Goal: Information Seeking & Learning: Learn about a topic

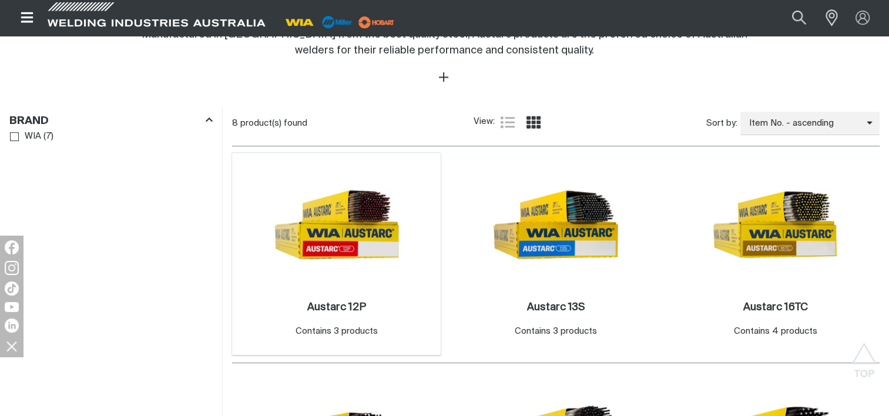
scroll to position [529, 0]
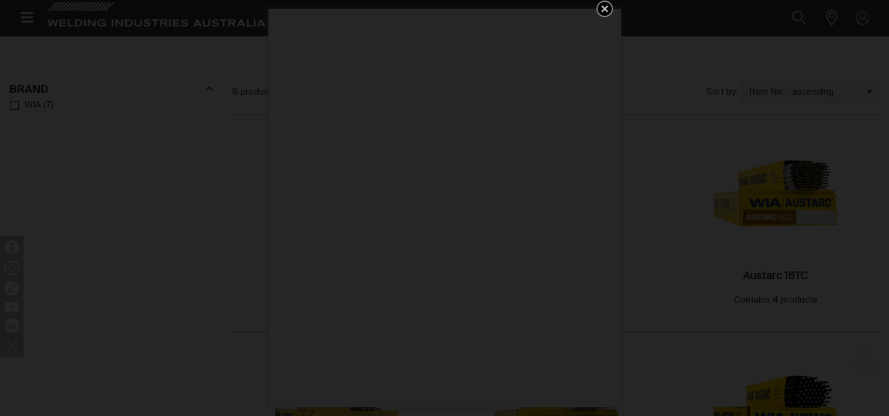
click at [608, 3] on icon "Get 5 WIA Welding Guides Free!" at bounding box center [604, 9] width 14 height 14
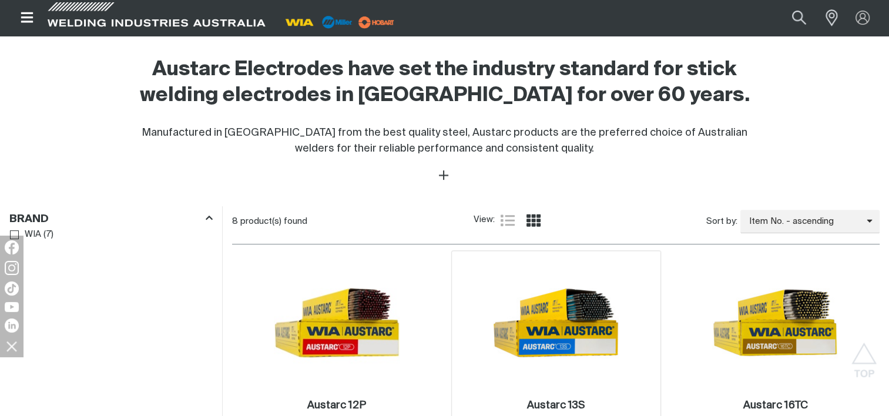
scroll to position [411, 0]
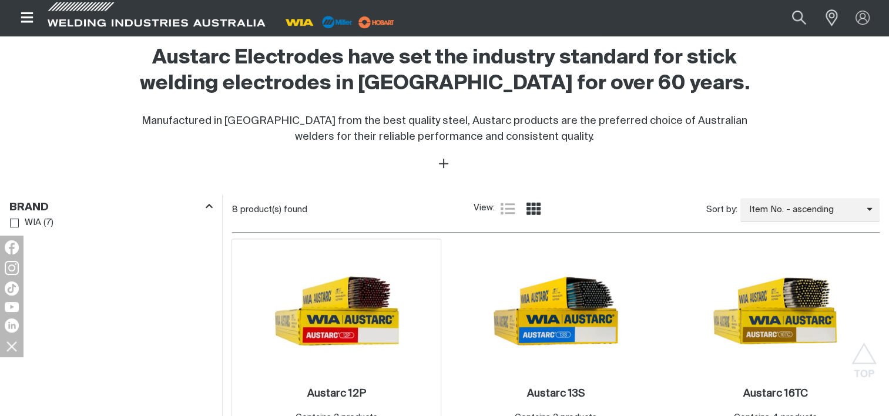
click at [352, 324] on img at bounding box center [337, 311] width 126 height 126
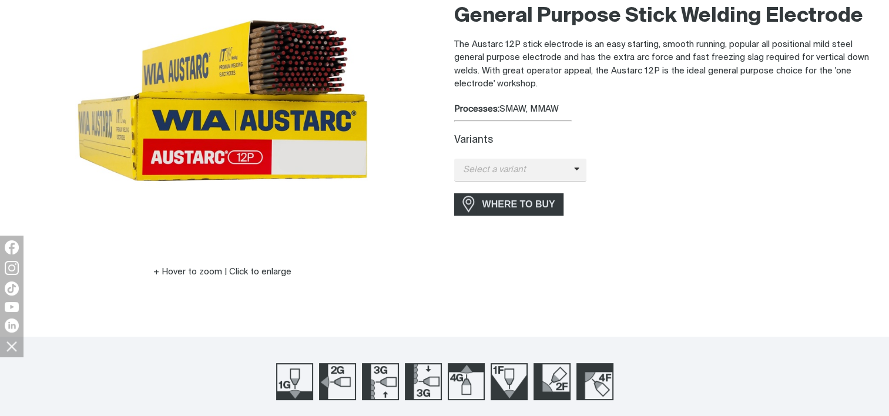
scroll to position [235, 0]
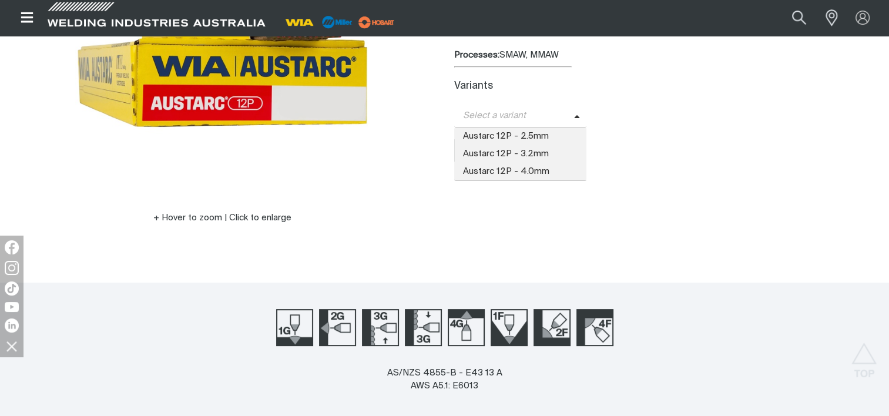
click at [574, 115] on icon at bounding box center [576, 116] width 5 height 3
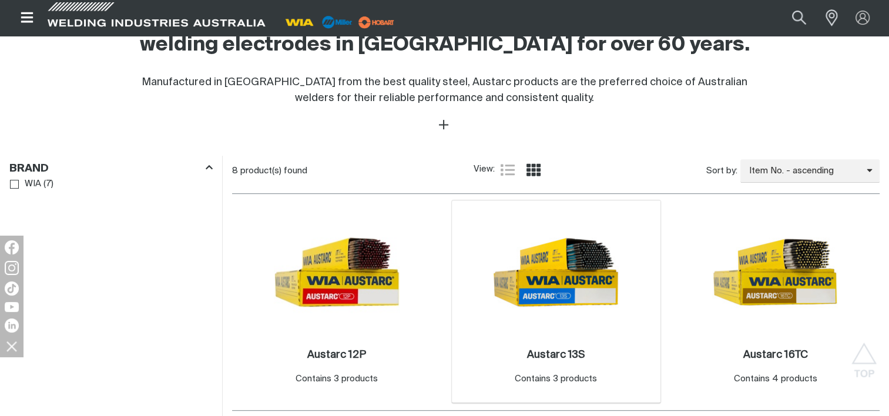
scroll to position [470, 0]
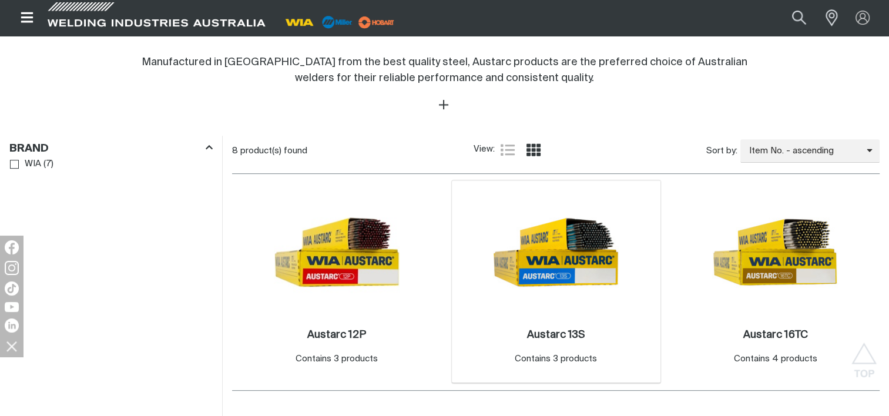
click at [557, 266] on img at bounding box center [556, 252] width 126 height 126
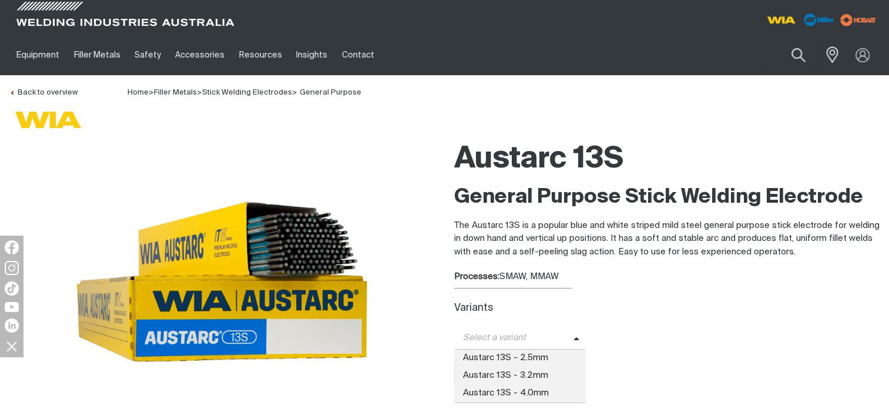
click at [575, 335] on icon at bounding box center [576, 339] width 6 height 9
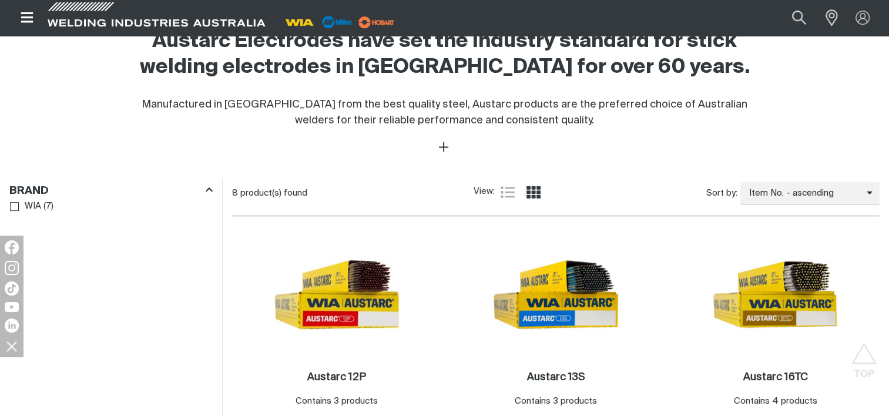
scroll to position [470, 0]
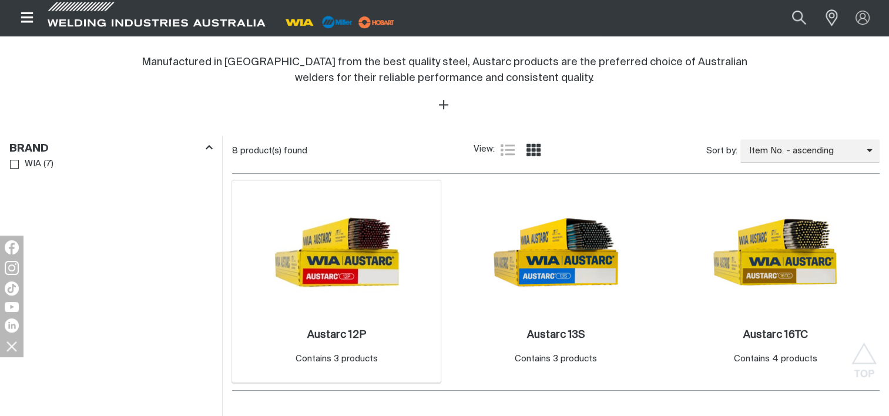
click at [343, 254] on img at bounding box center [337, 252] width 126 height 126
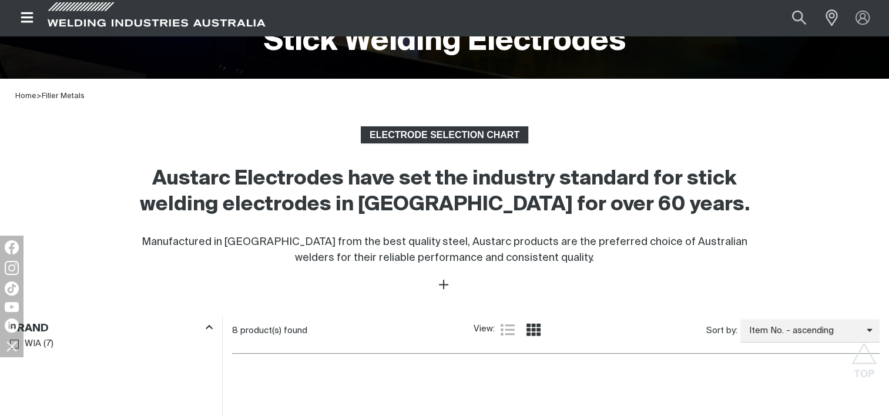
scroll to position [470, 0]
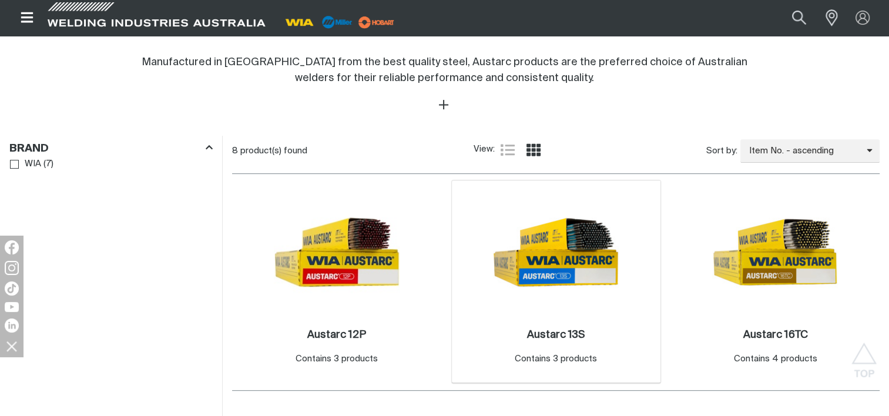
click at [552, 275] on img at bounding box center [556, 252] width 126 height 126
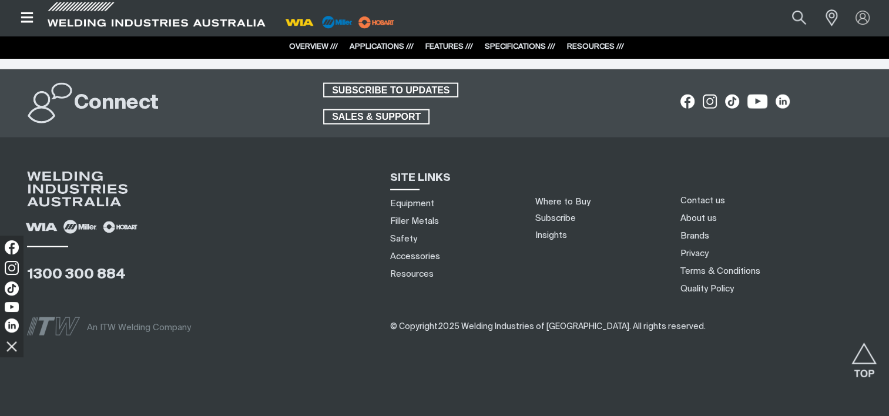
scroll to position [2638, 0]
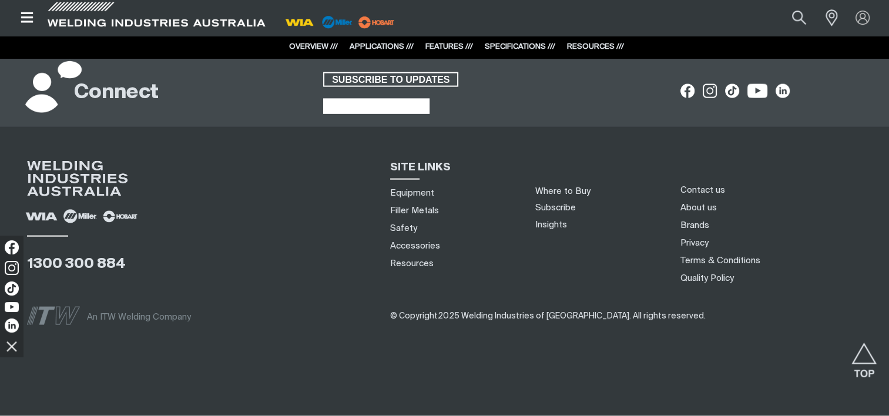
click at [392, 106] on span "SALES & SUPPORT" at bounding box center [376, 106] width 104 height 15
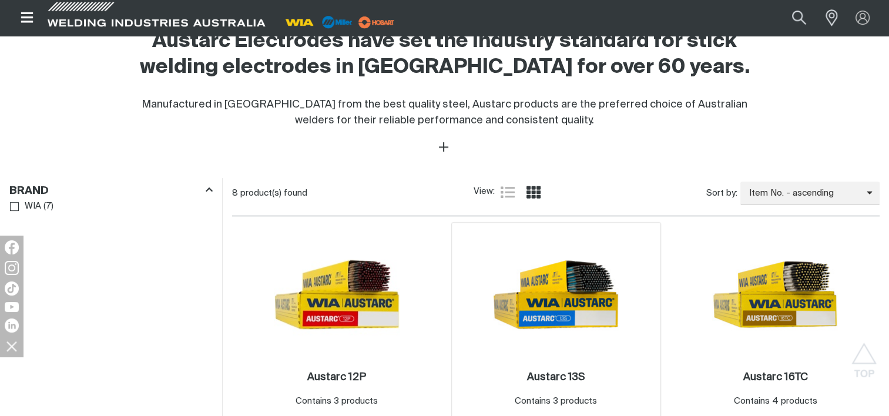
scroll to position [470, 0]
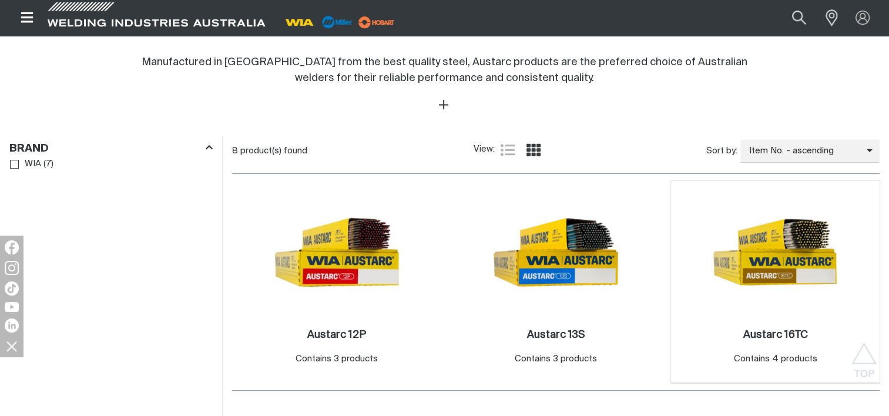
click at [798, 273] on img at bounding box center [775, 252] width 126 height 126
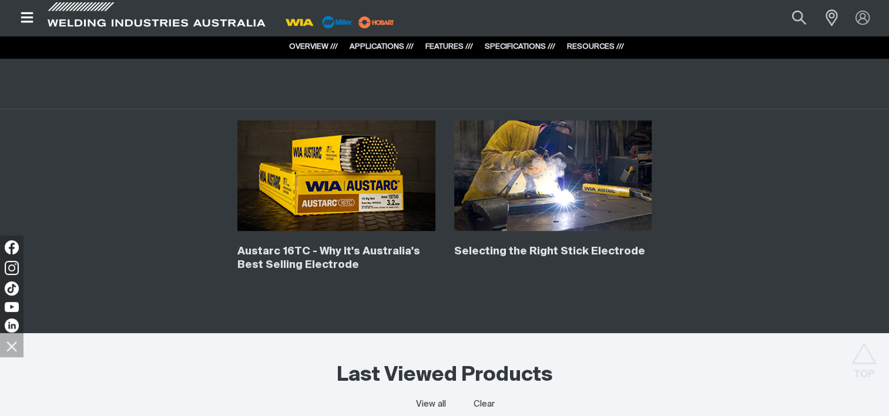
scroll to position [4875, 0]
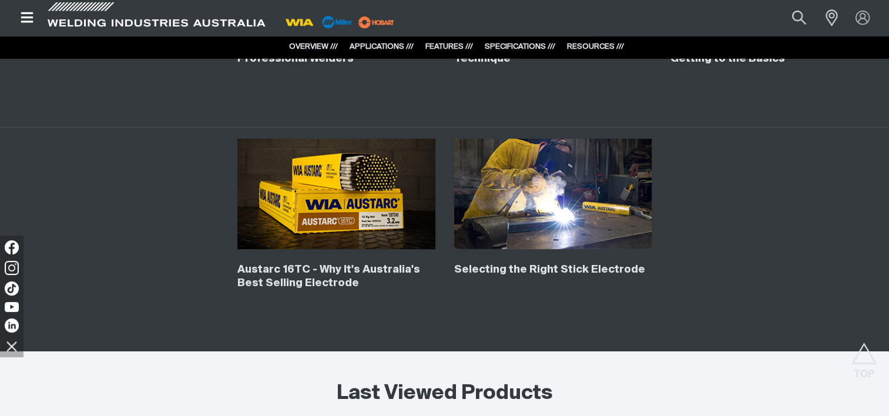
click at [557, 220] on img at bounding box center [552, 194] width 197 height 110
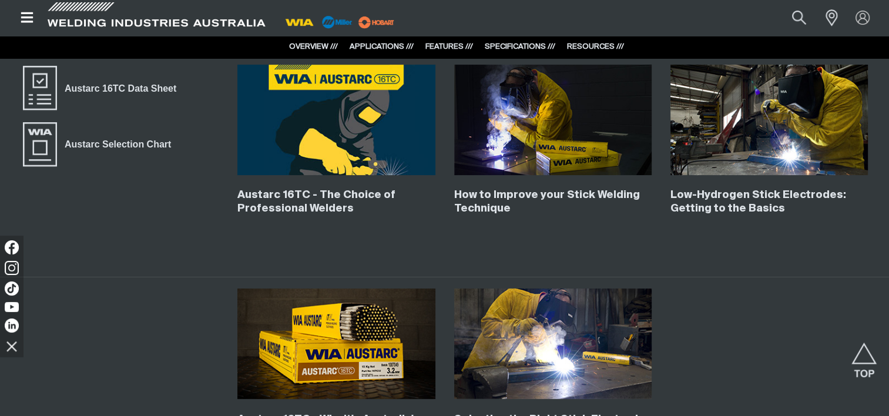
scroll to position [4581, 0]
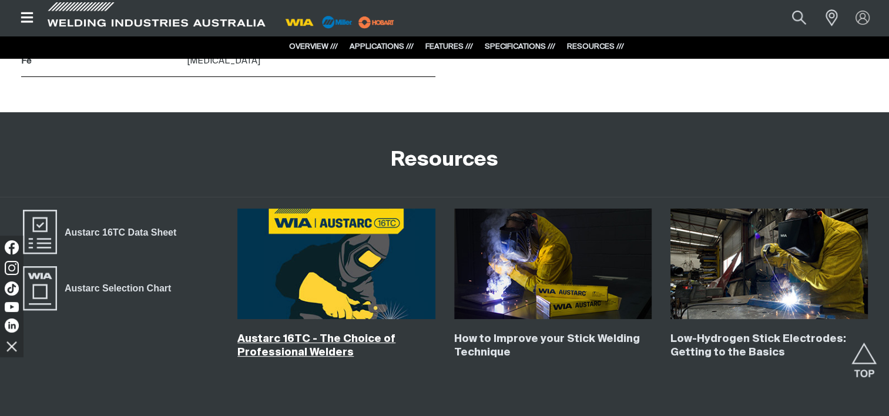
click at [324, 341] on link "Austarc 16TC - The Choice of Professional Welders" at bounding box center [316, 346] width 158 height 24
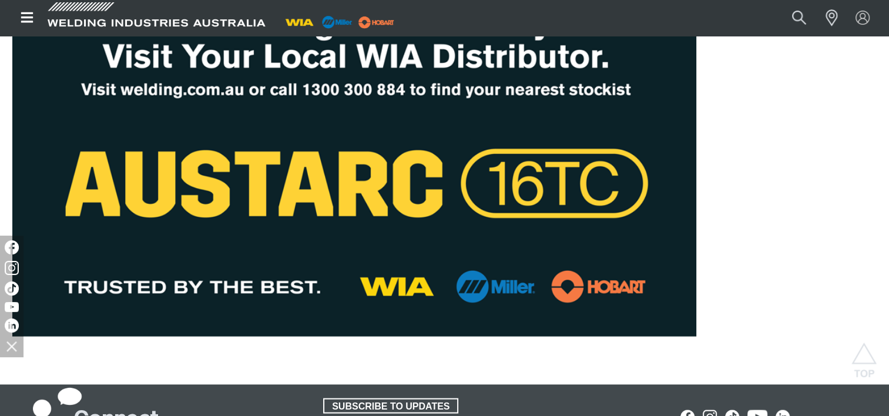
scroll to position [2643, 0]
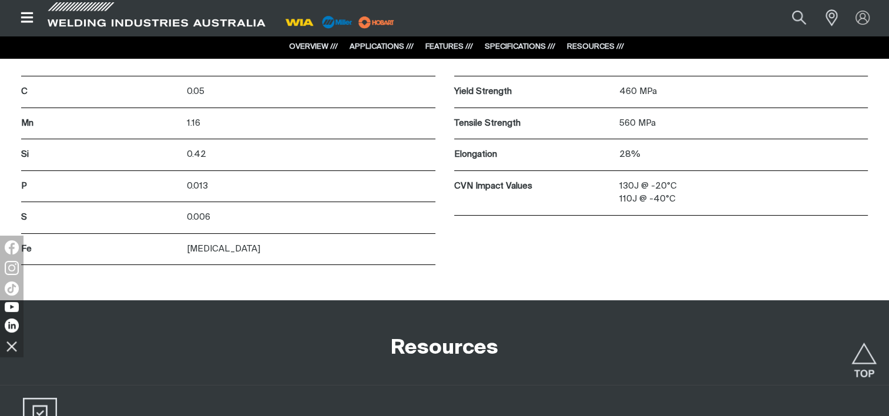
scroll to position [4581, 0]
